Goal: Complete application form

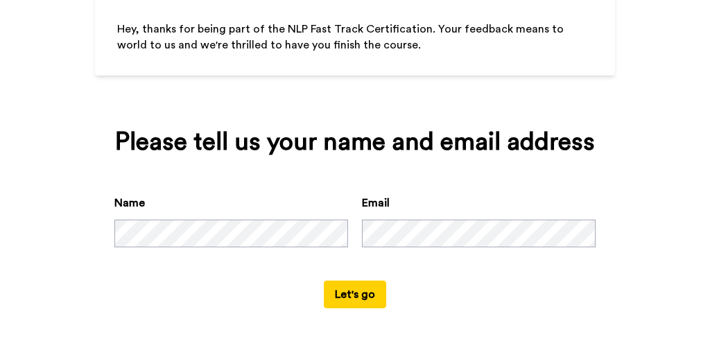
scroll to position [139, 0]
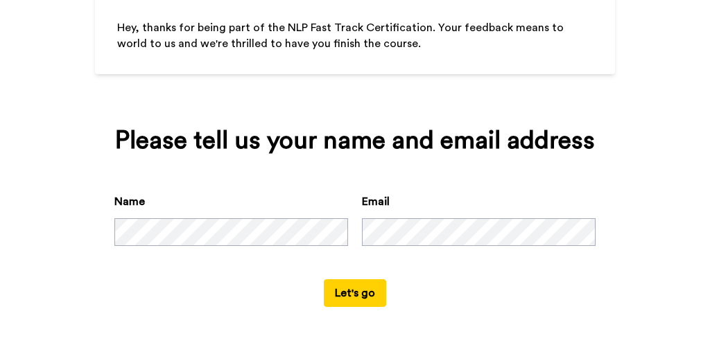
click at [354, 289] on button "Let's go" at bounding box center [355, 293] width 62 height 28
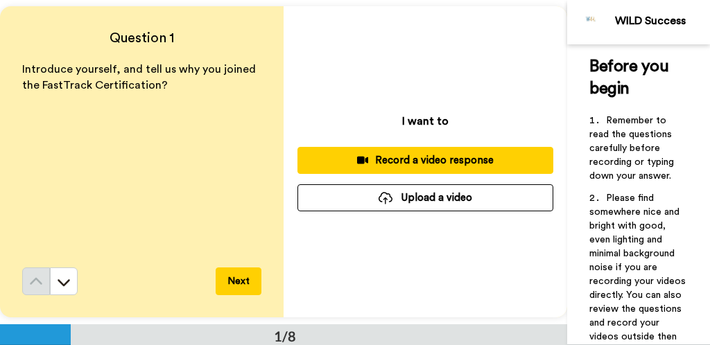
click at [354, 159] on div "Record a video response" at bounding box center [425, 160] width 234 height 15
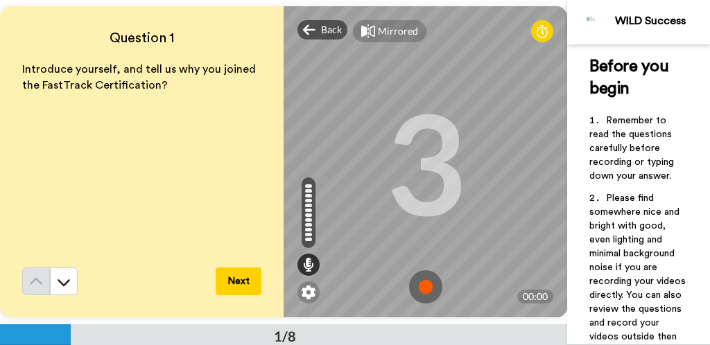
click at [354, 286] on img at bounding box center [425, 286] width 33 height 33
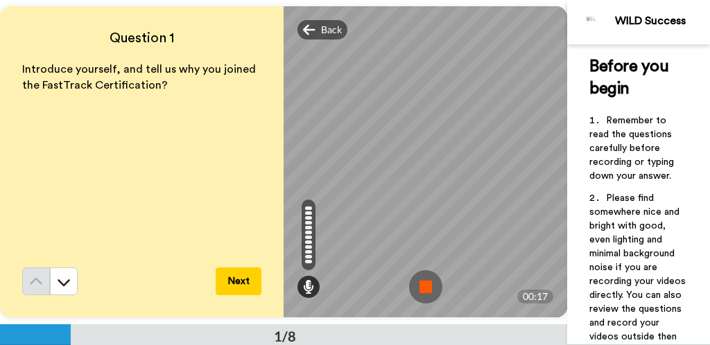
click at [234, 277] on button "Next" at bounding box center [239, 281] width 46 height 28
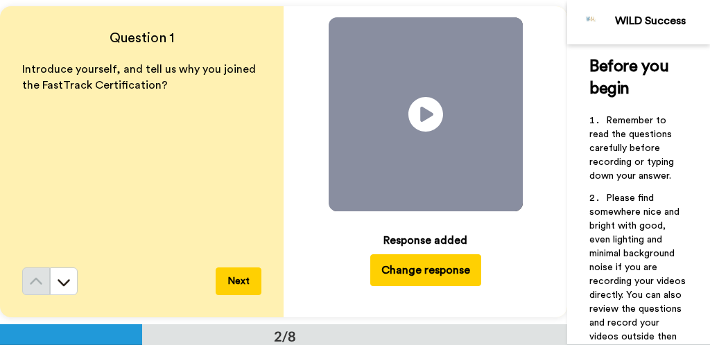
scroll to position [324, 0]
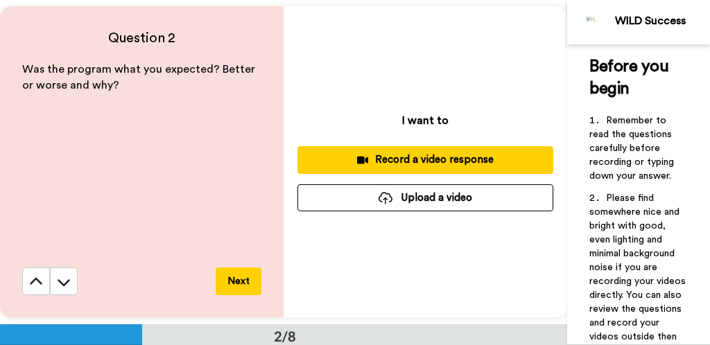
click at [354, 163] on div "Record a video response" at bounding box center [425, 159] width 234 height 15
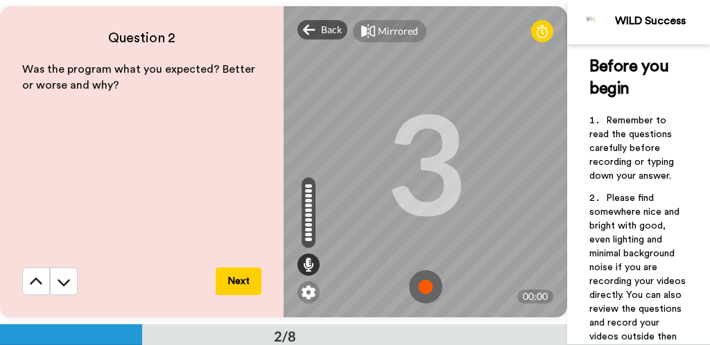
click at [354, 292] on img at bounding box center [425, 286] width 33 height 33
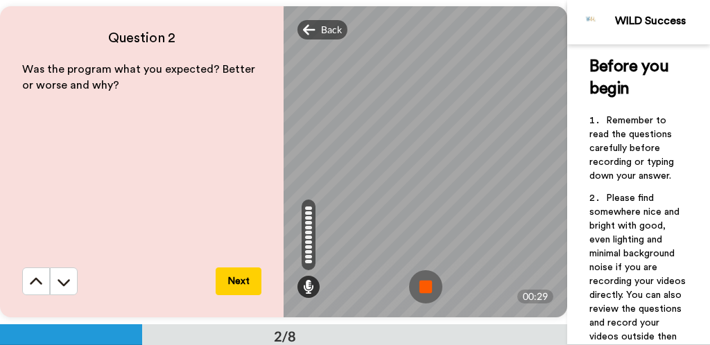
click at [354, 292] on img at bounding box center [425, 286] width 33 height 33
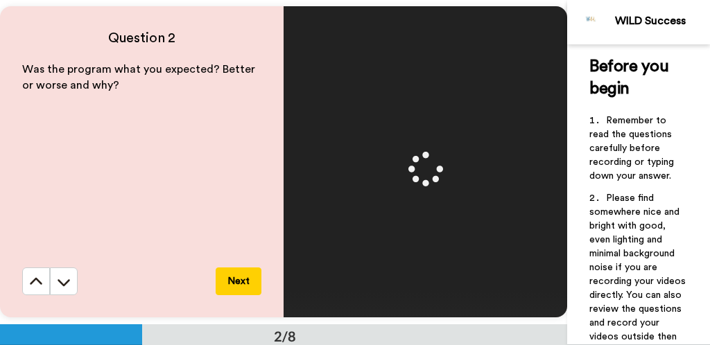
click at [245, 283] on button "Next" at bounding box center [239, 281] width 46 height 28
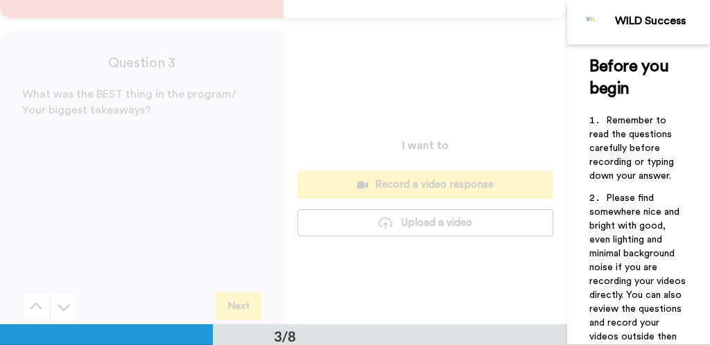
scroll to position [649, 0]
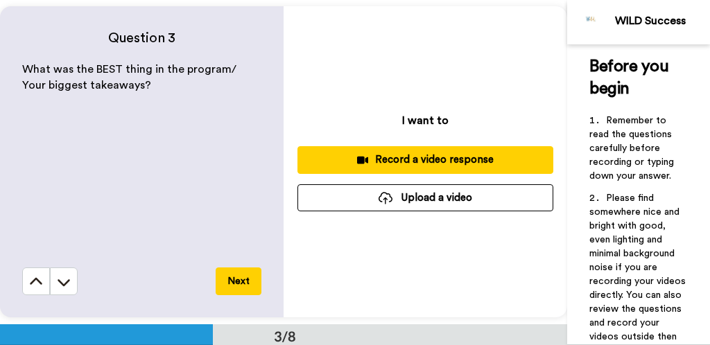
click at [354, 161] on div "Record a video response" at bounding box center [425, 159] width 234 height 15
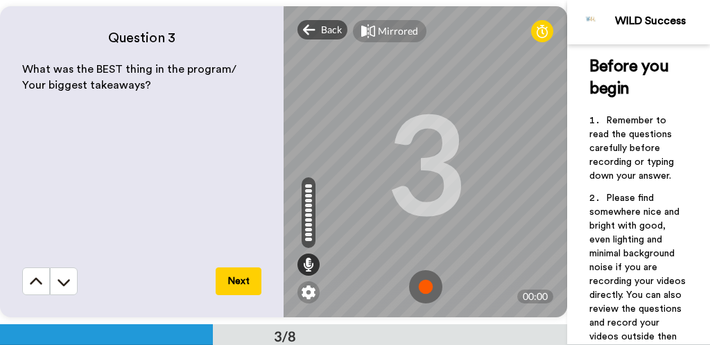
click at [246, 281] on button "Next" at bounding box center [239, 281] width 46 height 28
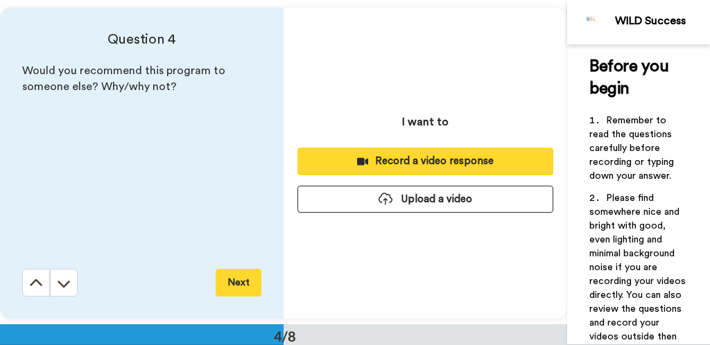
scroll to position [973, 0]
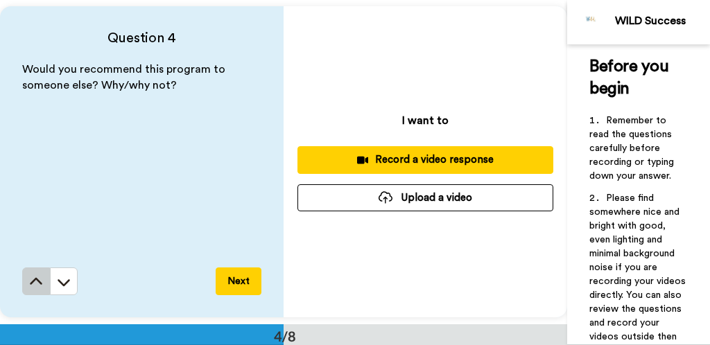
click at [25, 281] on button at bounding box center [36, 281] width 28 height 28
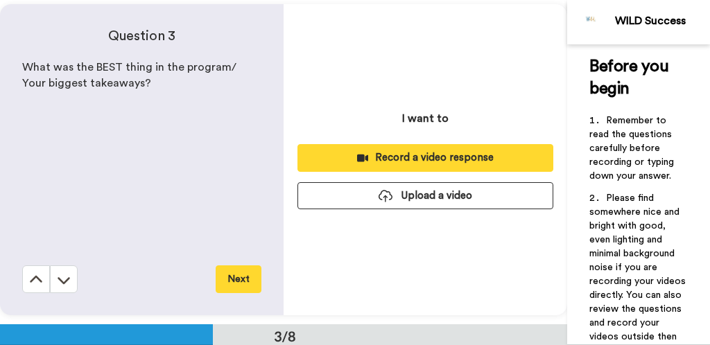
scroll to position [649, 0]
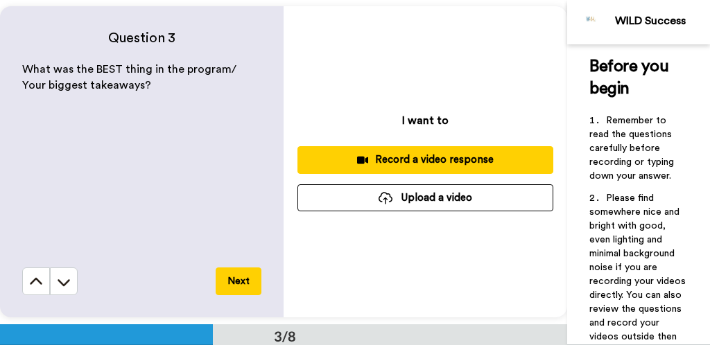
click at [354, 165] on div "Record a video response" at bounding box center [425, 159] width 234 height 15
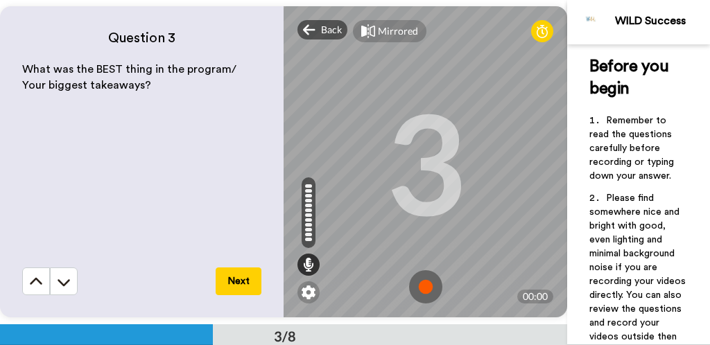
click at [354, 292] on img at bounding box center [425, 286] width 33 height 33
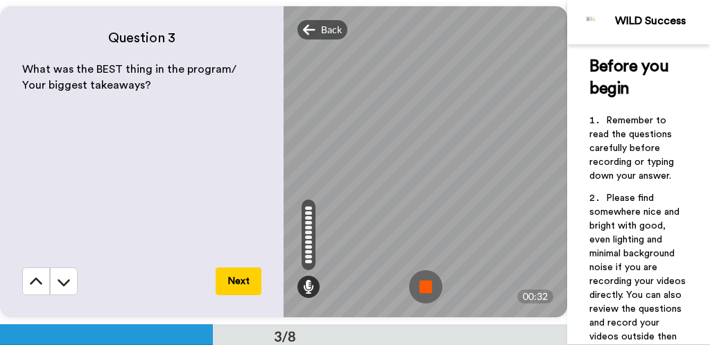
click at [354, 292] on img at bounding box center [425, 286] width 33 height 33
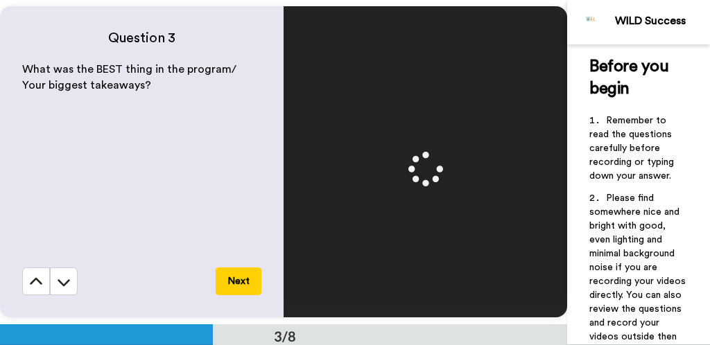
click at [248, 283] on button "Next" at bounding box center [239, 281] width 46 height 28
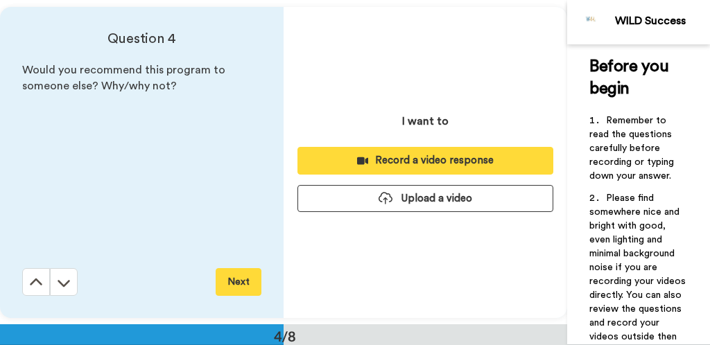
scroll to position [973, 0]
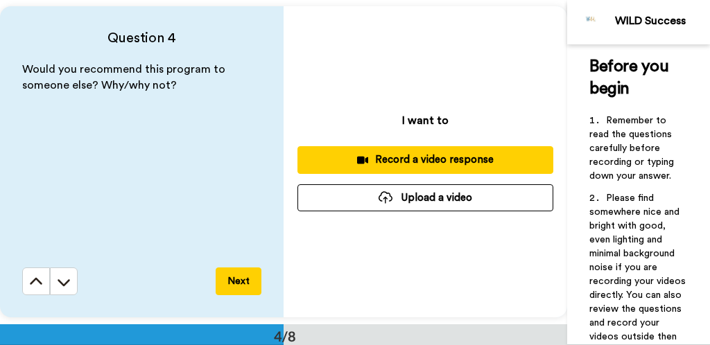
click at [354, 166] on div "Record a video response" at bounding box center [425, 159] width 234 height 15
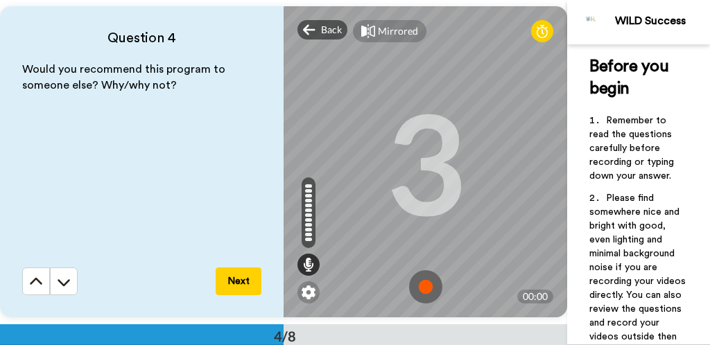
click at [354, 289] on img at bounding box center [425, 286] width 33 height 33
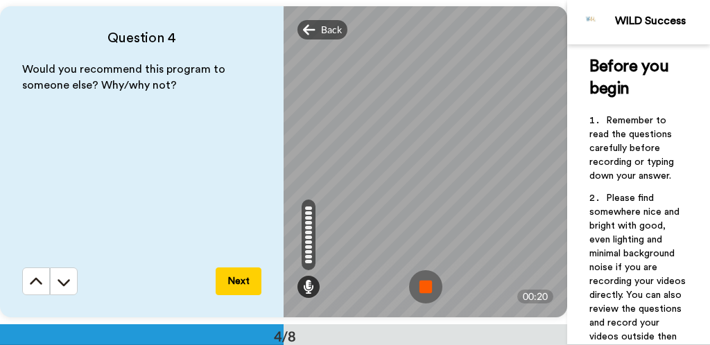
click at [354, 289] on img at bounding box center [425, 286] width 33 height 33
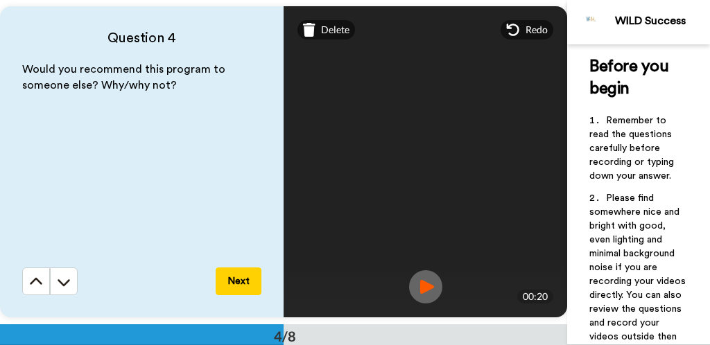
click at [239, 288] on button "Next" at bounding box center [239, 281] width 46 height 28
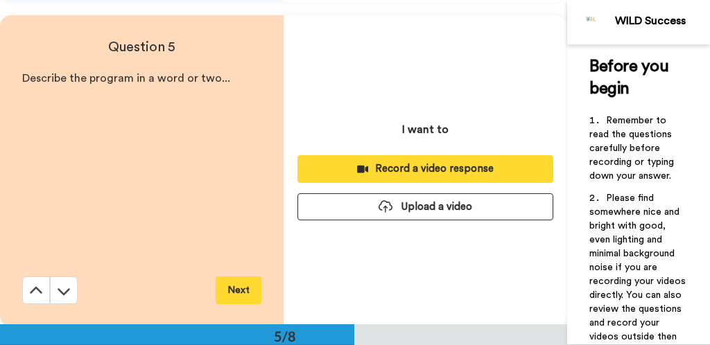
scroll to position [1297, 0]
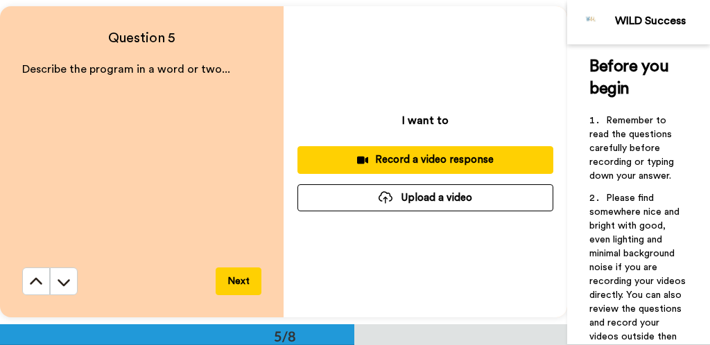
click at [354, 163] on div "Record a video response" at bounding box center [425, 159] width 234 height 15
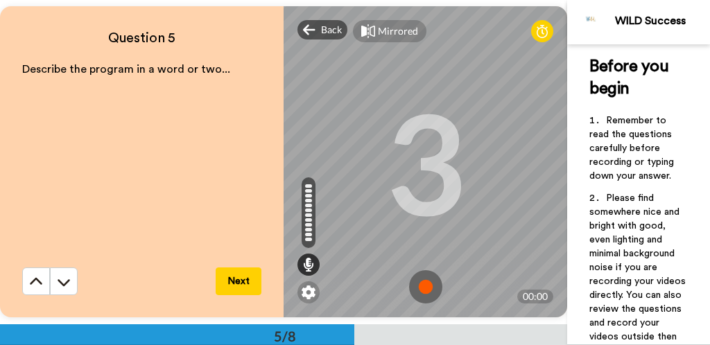
click at [354, 294] on img at bounding box center [425, 286] width 33 height 33
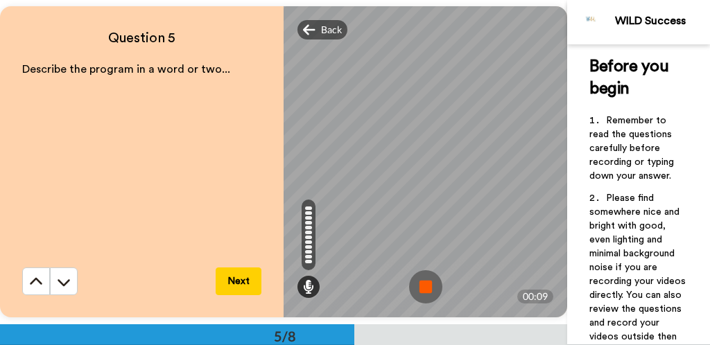
click at [354, 294] on img at bounding box center [425, 286] width 33 height 33
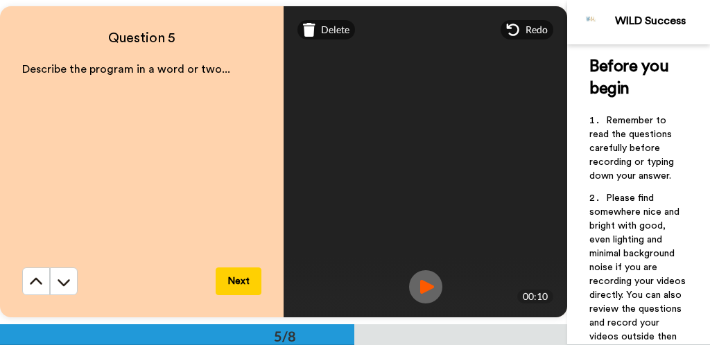
click at [243, 284] on button "Next" at bounding box center [239, 281] width 46 height 28
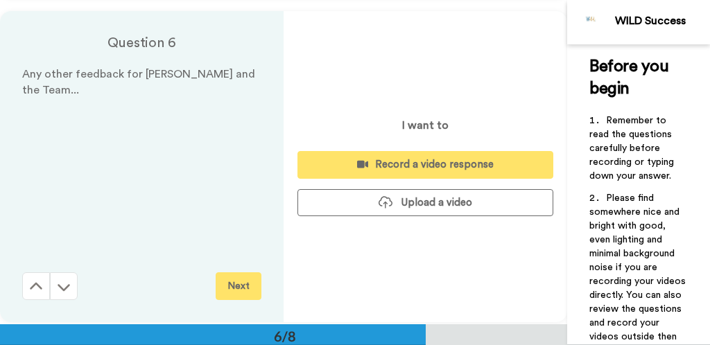
scroll to position [1622, 0]
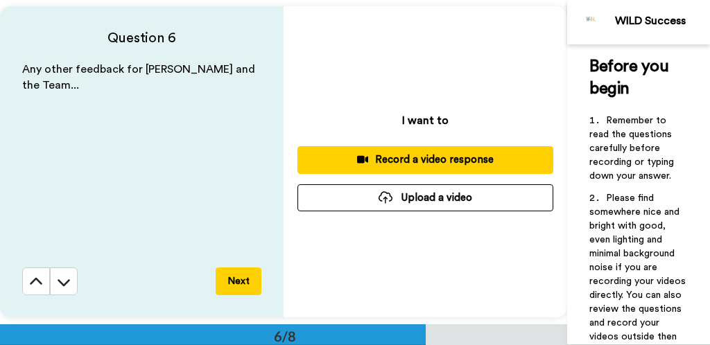
click at [354, 161] on div "Record a video response" at bounding box center [425, 159] width 234 height 15
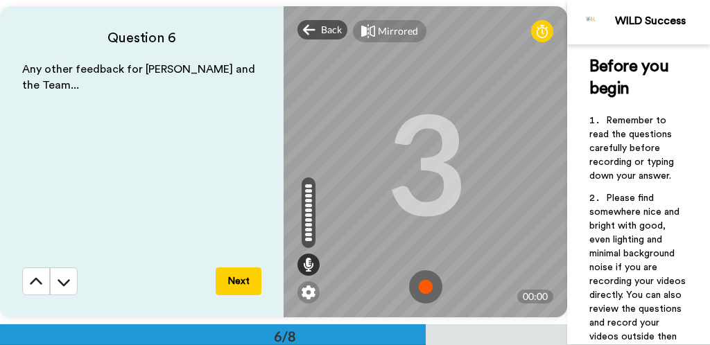
click at [354, 288] on img at bounding box center [425, 286] width 33 height 33
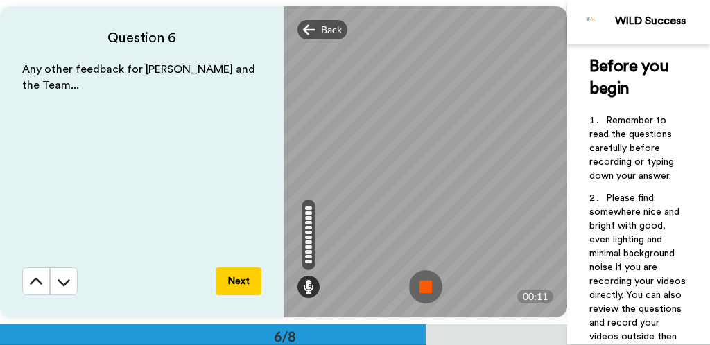
click at [354, 288] on img at bounding box center [425, 286] width 33 height 33
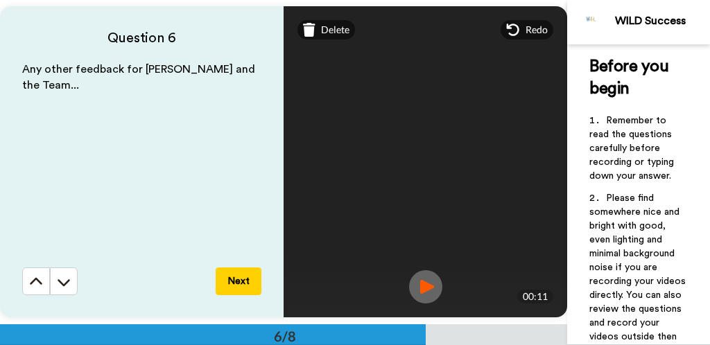
click at [243, 281] on button "Next" at bounding box center [239, 281] width 46 height 28
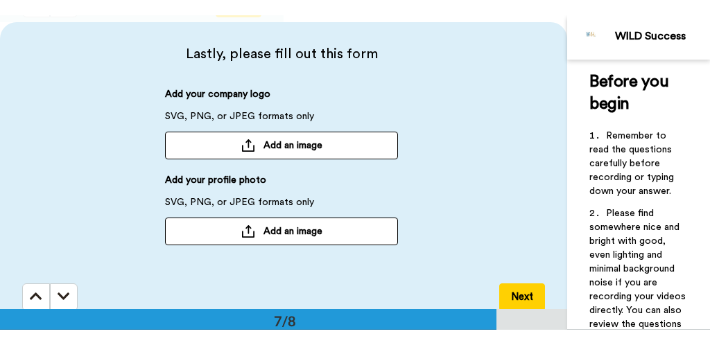
scroll to position [1946, 0]
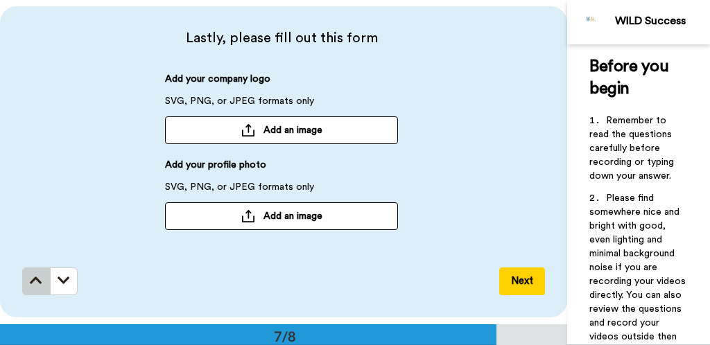
click at [33, 286] on icon at bounding box center [36, 281] width 12 height 14
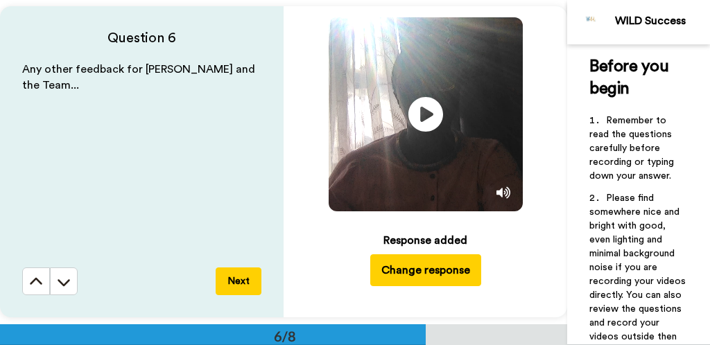
click at [33, 286] on icon at bounding box center [36, 282] width 14 height 14
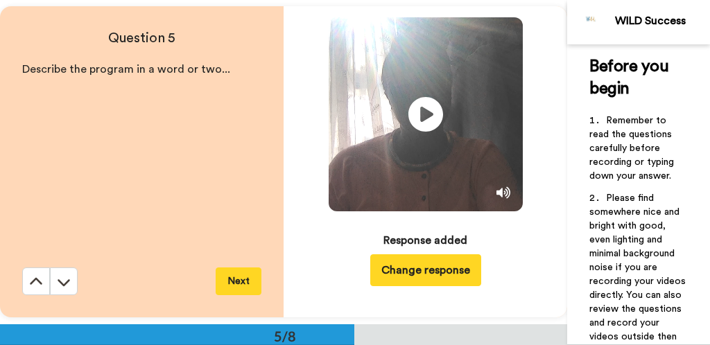
click at [33, 286] on icon at bounding box center [36, 282] width 14 height 14
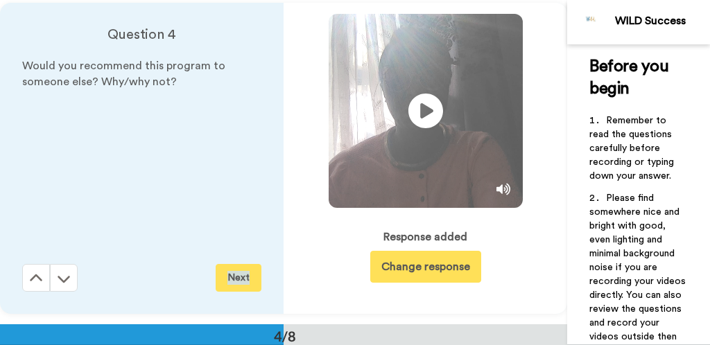
click at [33, 286] on div "Question 4 Would you recommend this program to someone else? Why/why not? Next" at bounding box center [141, 158] width 283 height 311
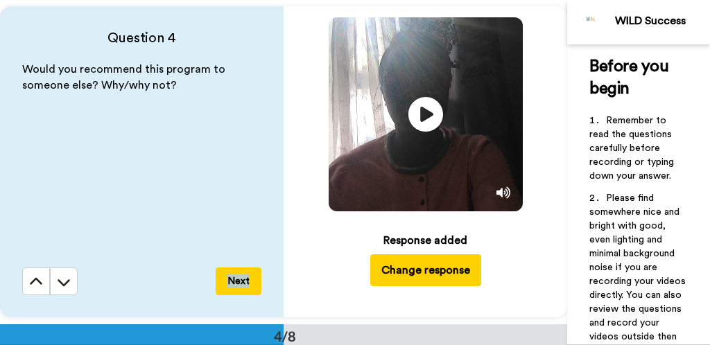
click at [33, 286] on icon at bounding box center [36, 282] width 14 height 14
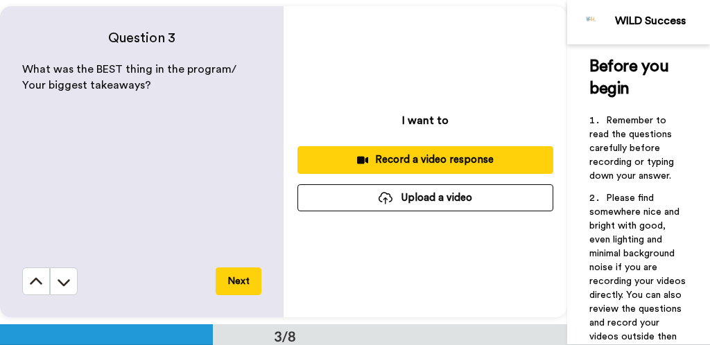
click at [33, 286] on icon at bounding box center [36, 282] width 14 height 14
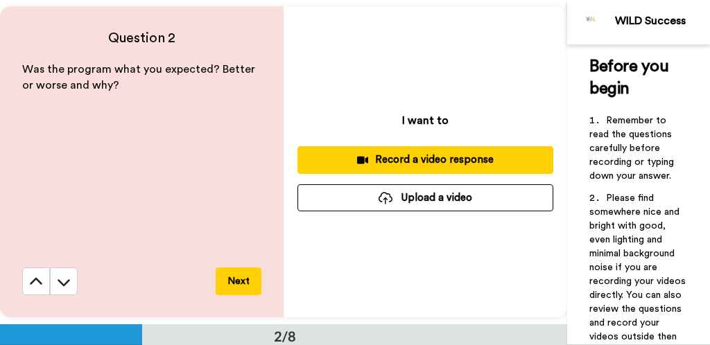
click at [33, 286] on icon at bounding box center [36, 282] width 14 height 14
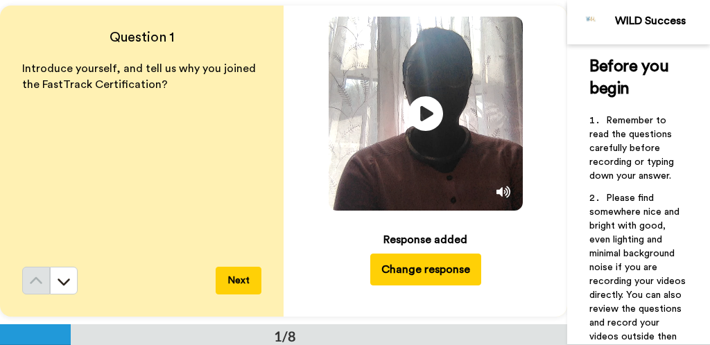
scroll to position [0, 0]
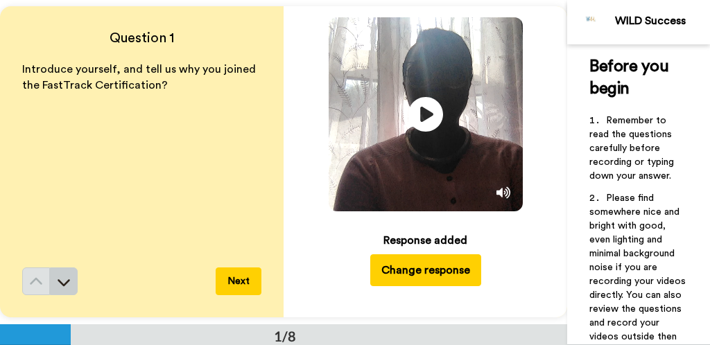
click at [64, 288] on icon at bounding box center [64, 282] width 14 height 14
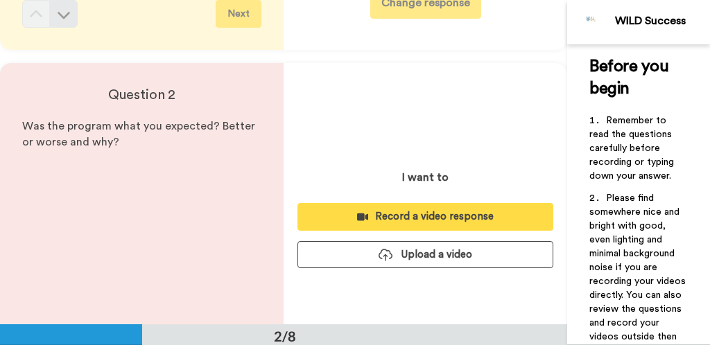
scroll to position [324, 0]
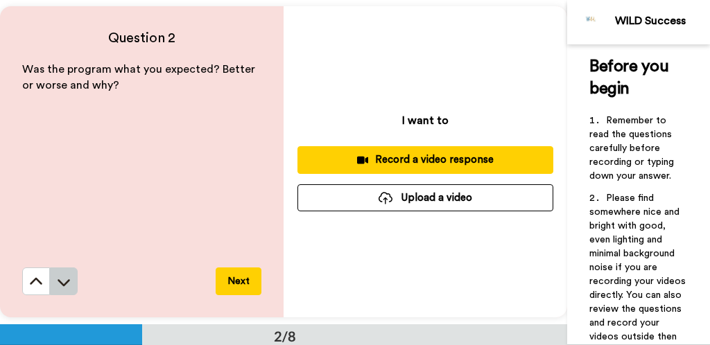
click at [63, 288] on icon at bounding box center [64, 282] width 14 height 14
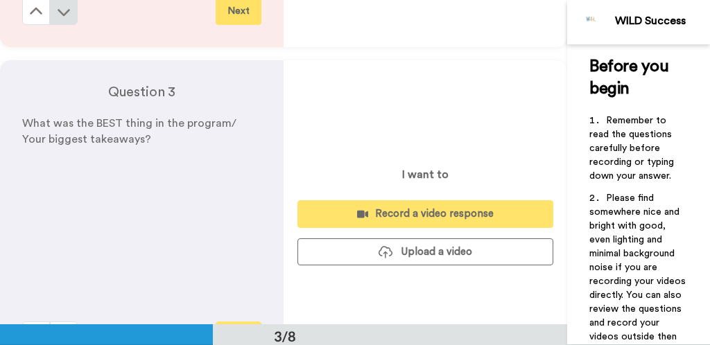
scroll to position [649, 0]
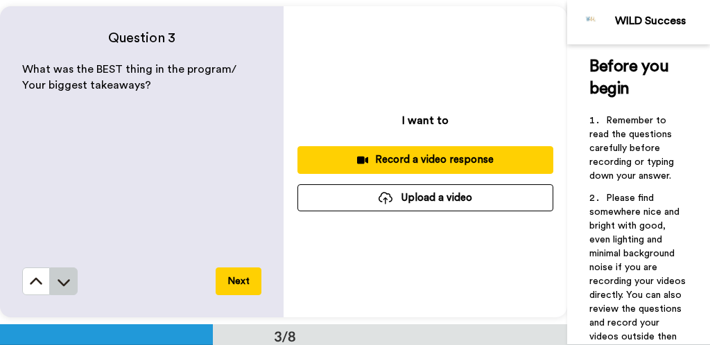
click at [70, 283] on icon at bounding box center [64, 282] width 14 height 14
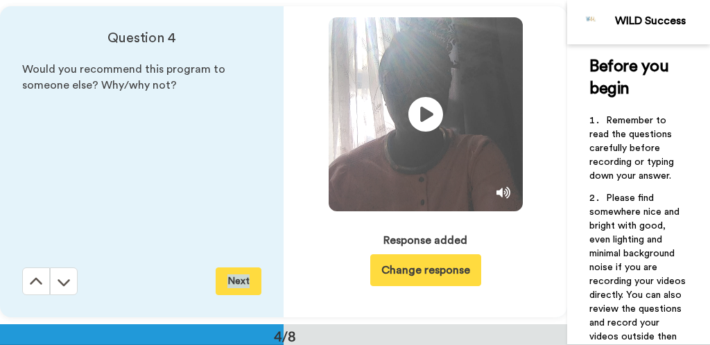
scroll to position [973, 0]
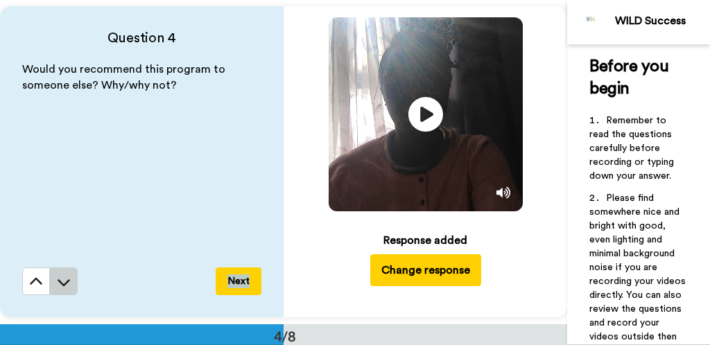
click at [64, 280] on icon at bounding box center [64, 282] width 14 height 14
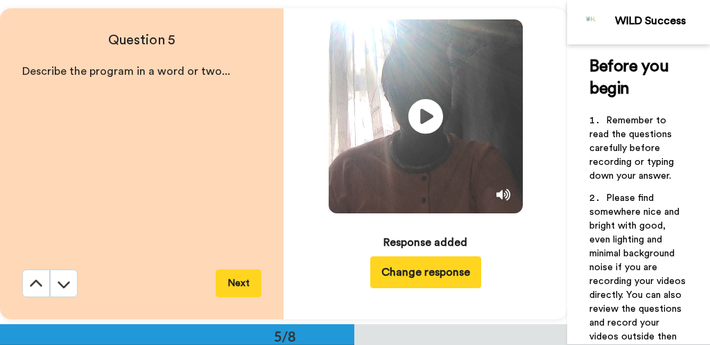
scroll to position [1297, 0]
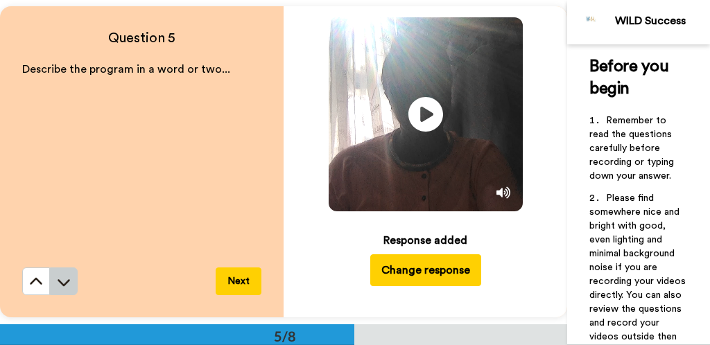
click at [67, 283] on icon at bounding box center [64, 282] width 14 height 14
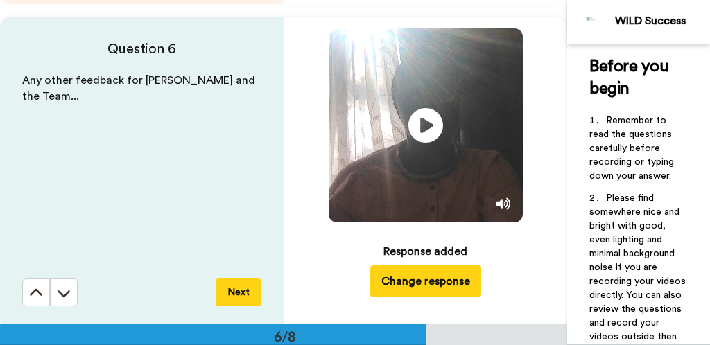
scroll to position [1622, 0]
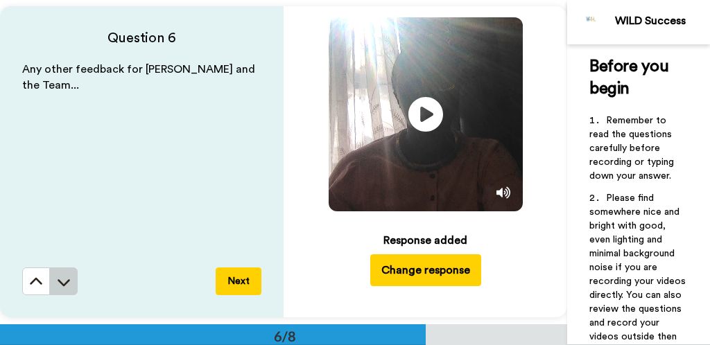
click at [67, 283] on icon at bounding box center [64, 282] width 14 height 14
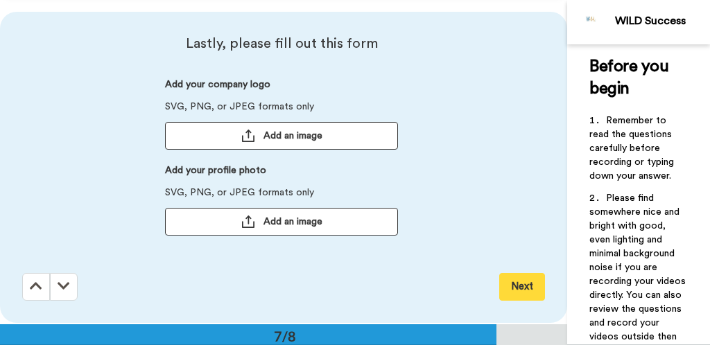
scroll to position [1946, 0]
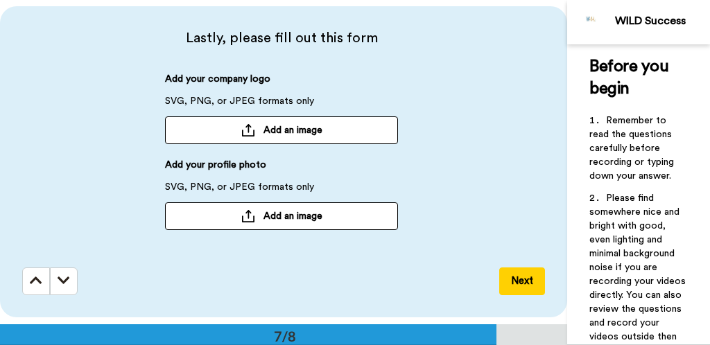
click at [354, 281] on button "Next" at bounding box center [522, 281] width 46 height 28
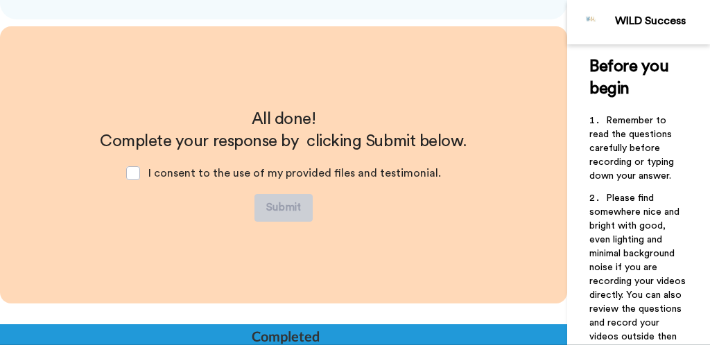
scroll to position [2247, 0]
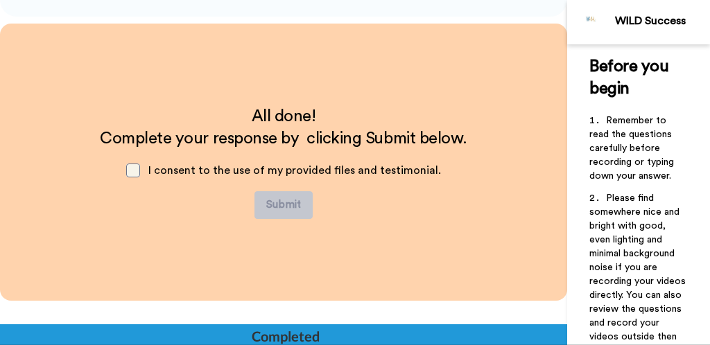
click at [137, 169] on span at bounding box center [133, 171] width 14 height 14
click at [298, 207] on button "Submit" at bounding box center [283, 205] width 58 height 28
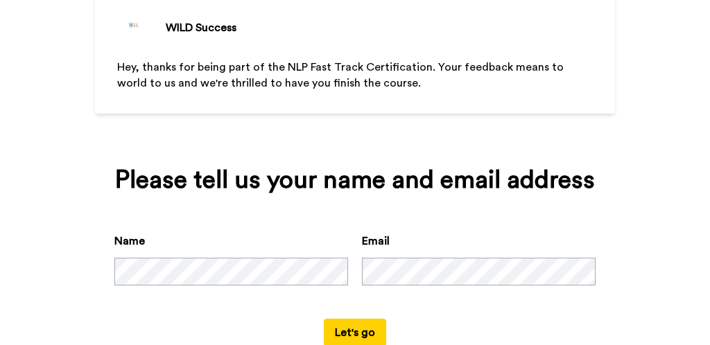
scroll to position [139, 0]
